Goal: Transaction & Acquisition: Obtain resource

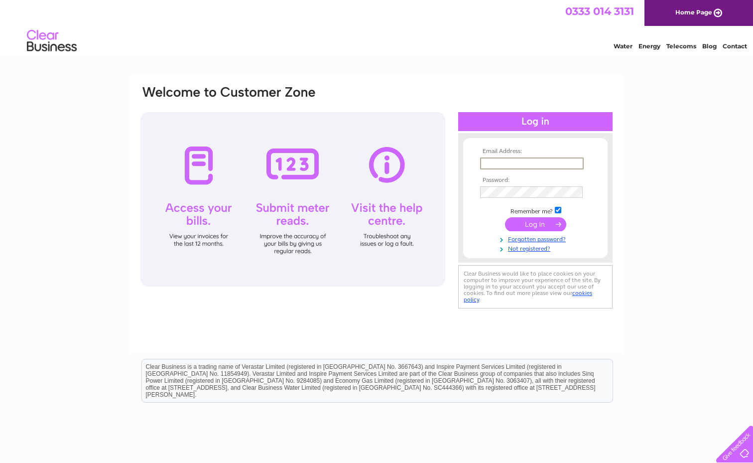
type input "[EMAIL_ADDRESS][DOMAIN_NAME]"
click at [535, 223] on input "submit" at bounding box center [535, 223] width 61 height 14
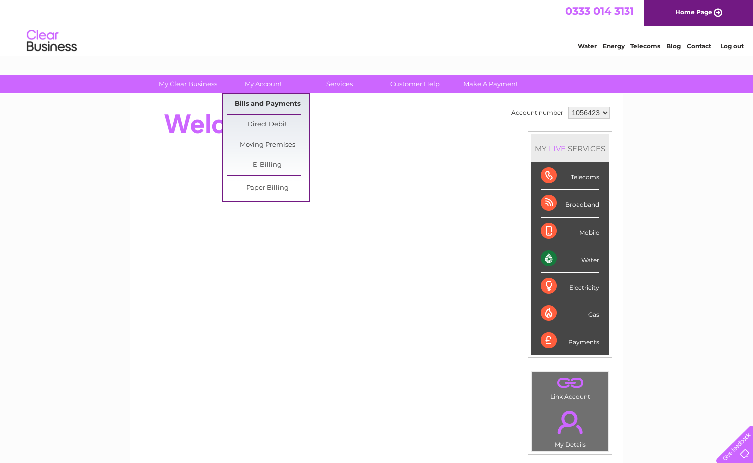
click at [264, 104] on link "Bills and Payments" at bounding box center [268, 104] width 82 height 20
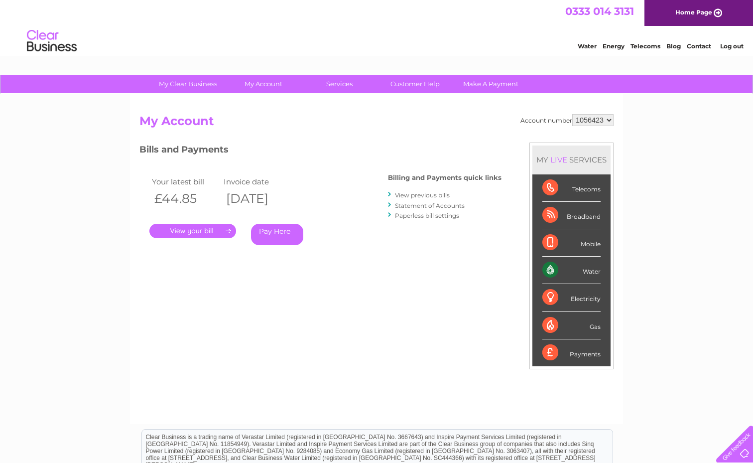
click at [192, 232] on link "." at bounding box center [192, 231] width 87 height 14
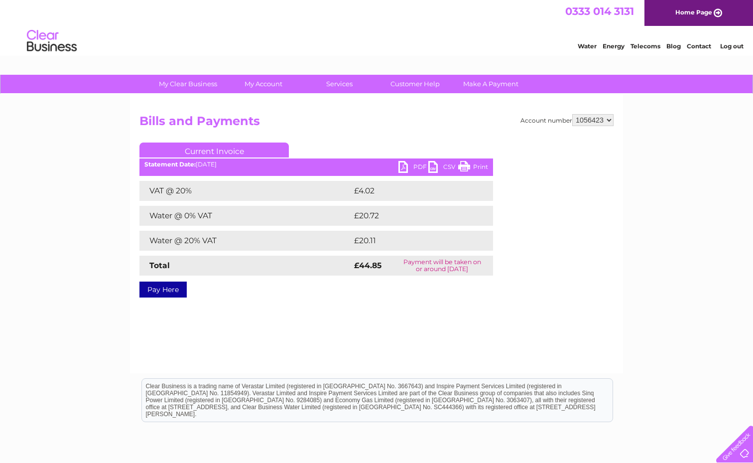
click at [418, 165] on link "PDF" at bounding box center [414, 168] width 30 height 14
